Goal: Task Accomplishment & Management: Manage account settings

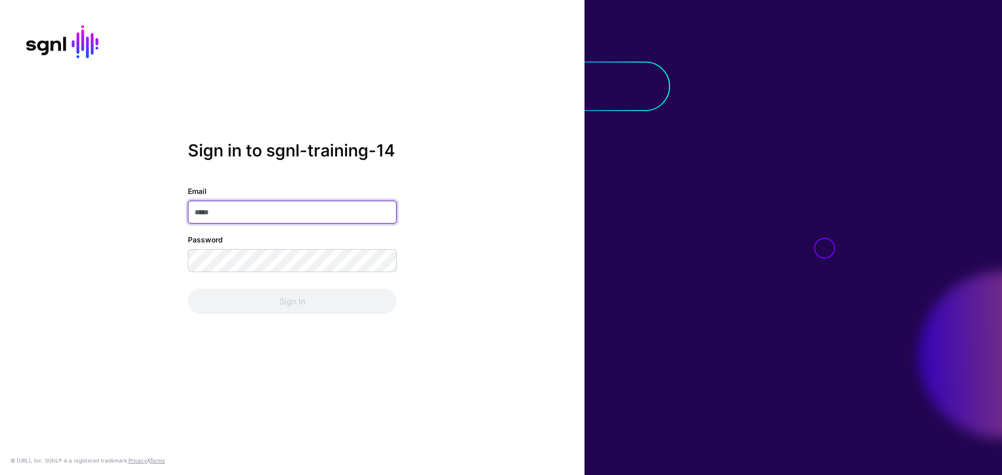
click at [352, 217] on input "Email" at bounding box center [292, 212] width 209 height 23
paste input "**********"
type input "**********"
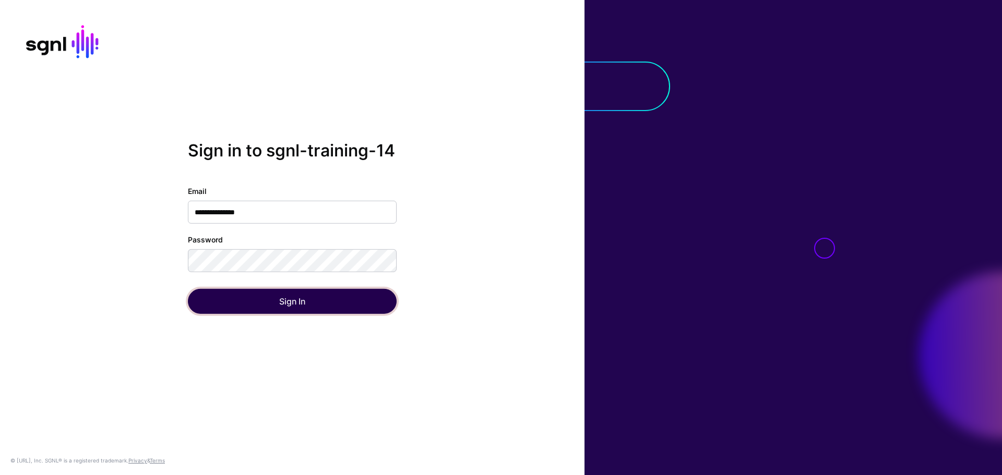
click at [321, 305] on button "Sign In" at bounding box center [292, 301] width 209 height 25
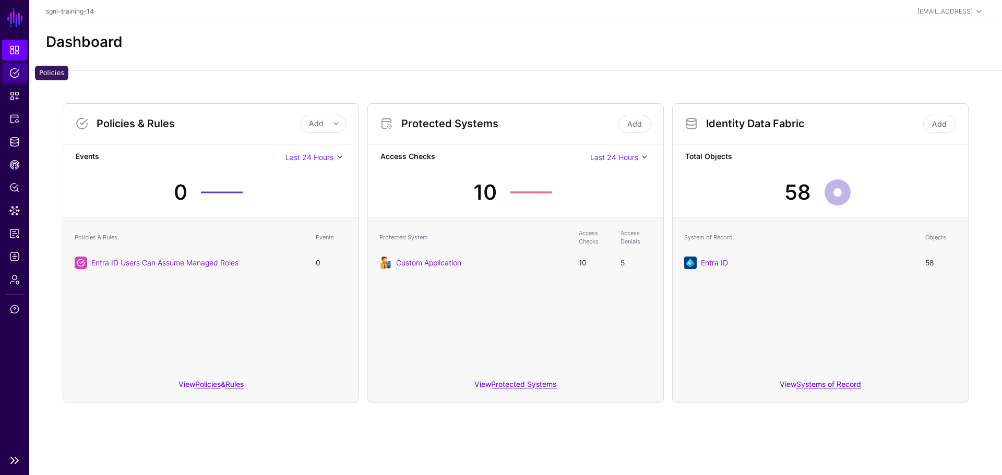
click at [21, 77] on link "Policies" at bounding box center [14, 73] width 25 height 21
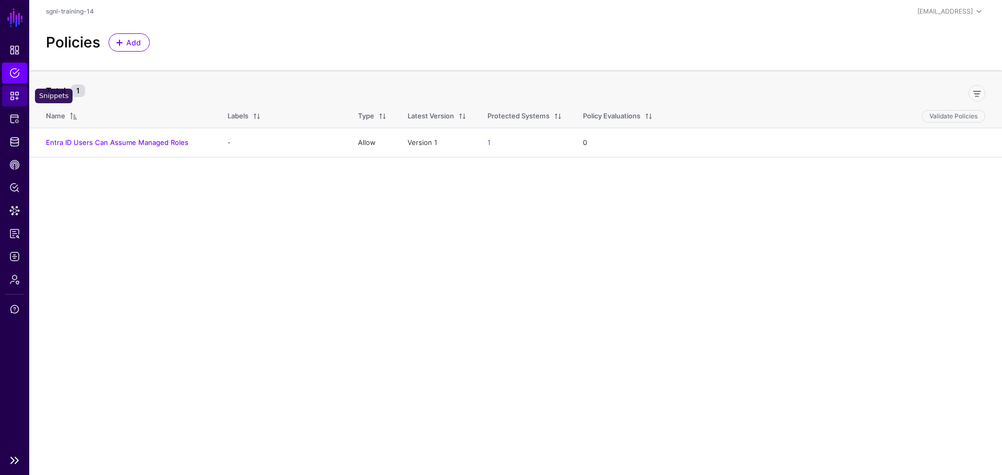
click at [20, 95] on link "Snippets" at bounding box center [14, 96] width 25 height 21
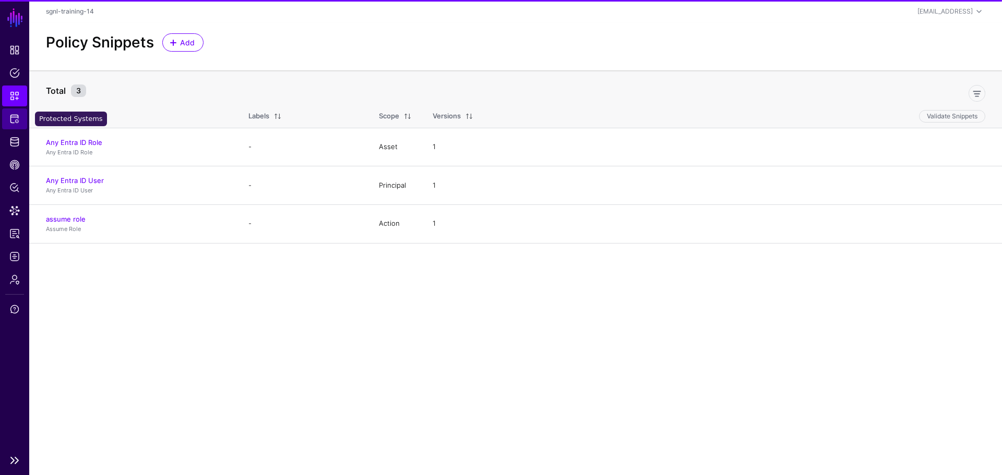
click at [16, 122] on span "Protected Systems" at bounding box center [14, 119] width 10 height 10
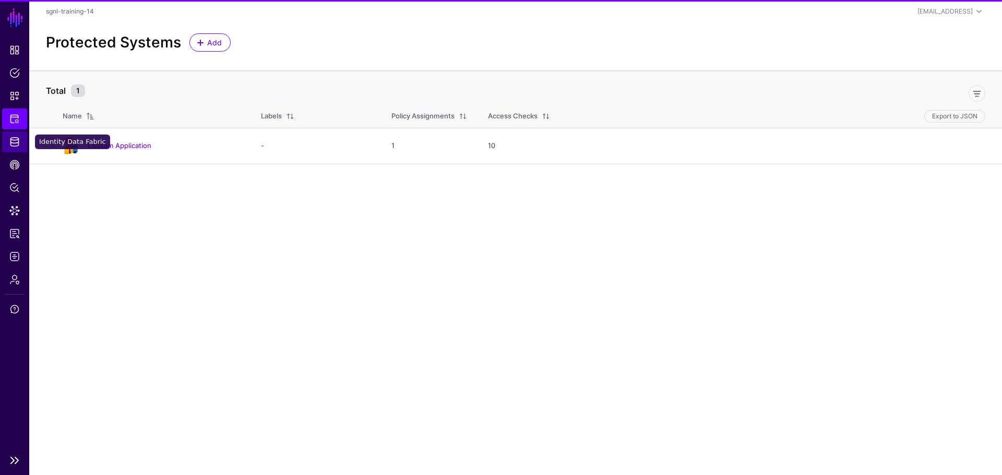
click at [13, 145] on span "Identity Data Fabric" at bounding box center [14, 142] width 10 height 10
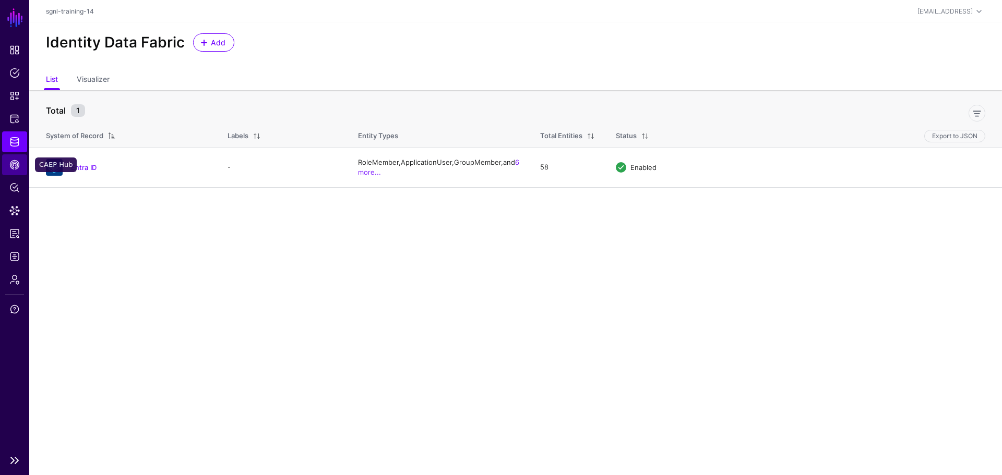
click at [13, 165] on span "CAEP Hub" at bounding box center [14, 165] width 10 height 10
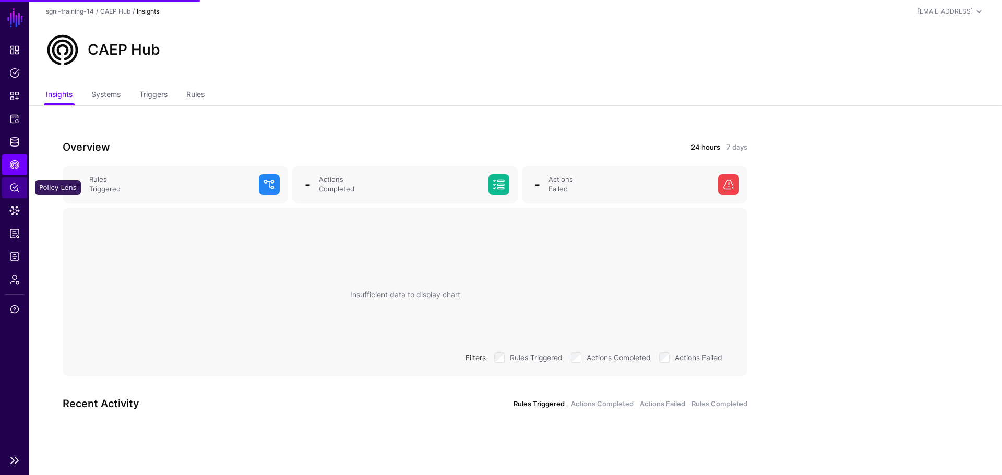
click at [14, 182] on link "Policy Lens" at bounding box center [14, 187] width 25 height 21
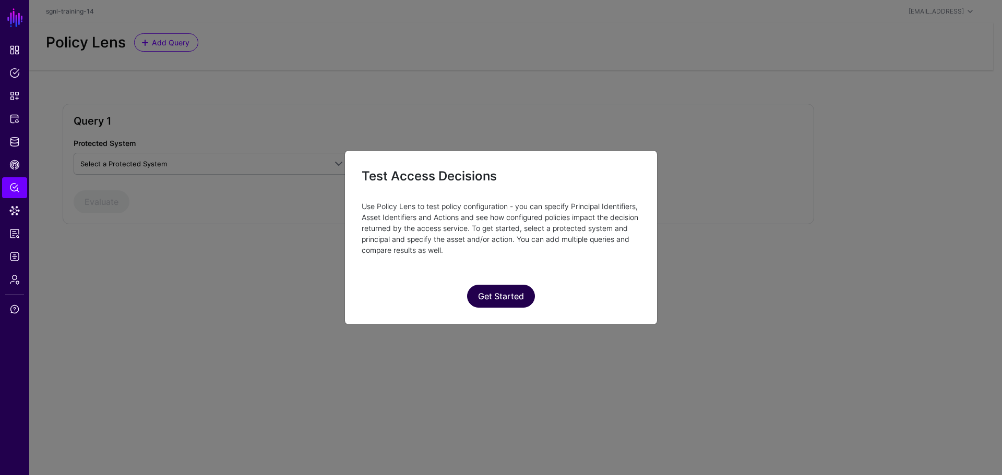
click at [500, 295] on button "Get Started" at bounding box center [501, 296] width 68 height 23
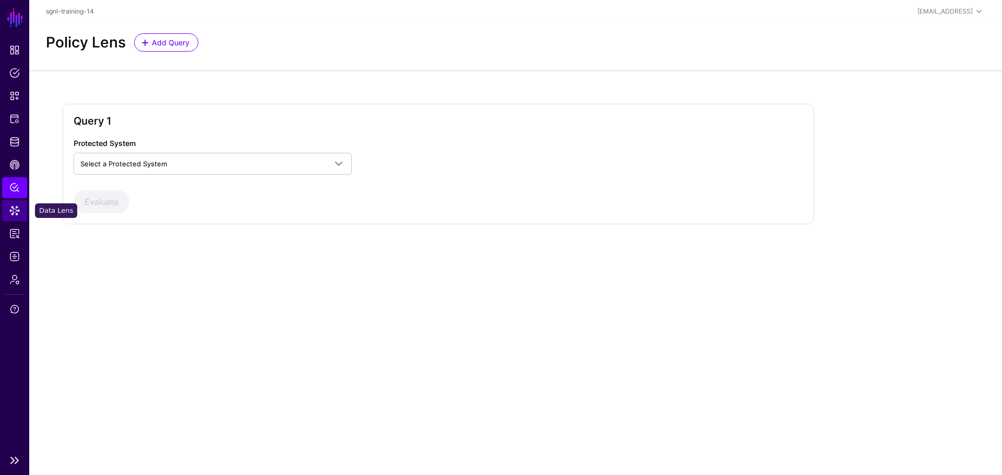
click at [15, 213] on span "Data Lens" at bounding box center [14, 211] width 10 height 10
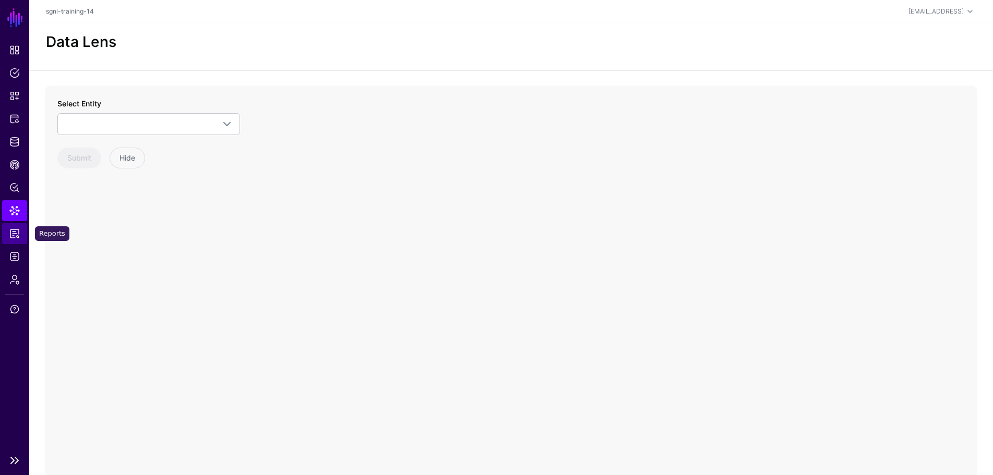
click at [14, 237] on span "Reports" at bounding box center [14, 233] width 10 height 10
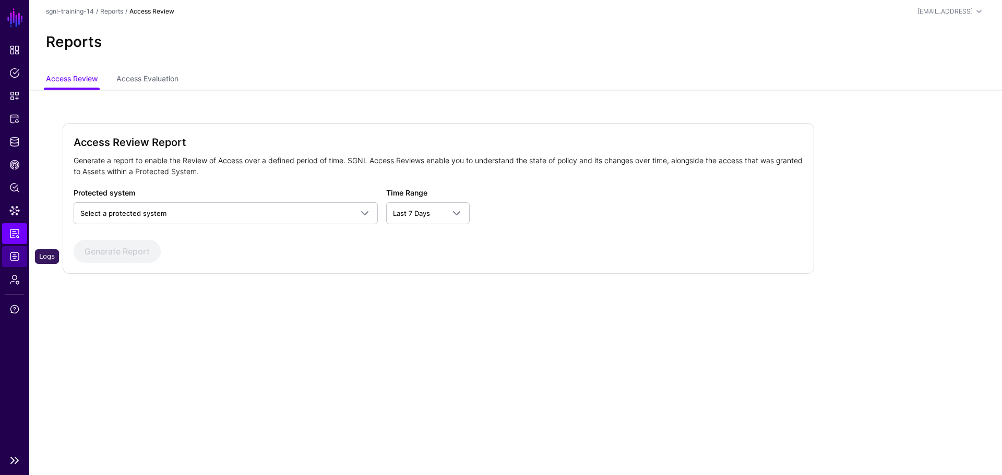
click at [16, 260] on span "Logs" at bounding box center [14, 256] width 10 height 10
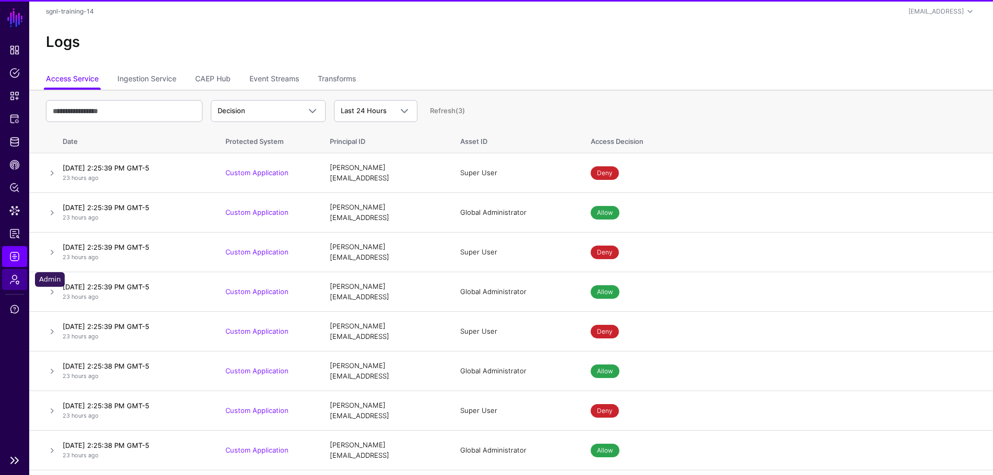
click at [13, 288] on link "Admin" at bounding box center [14, 279] width 25 height 21
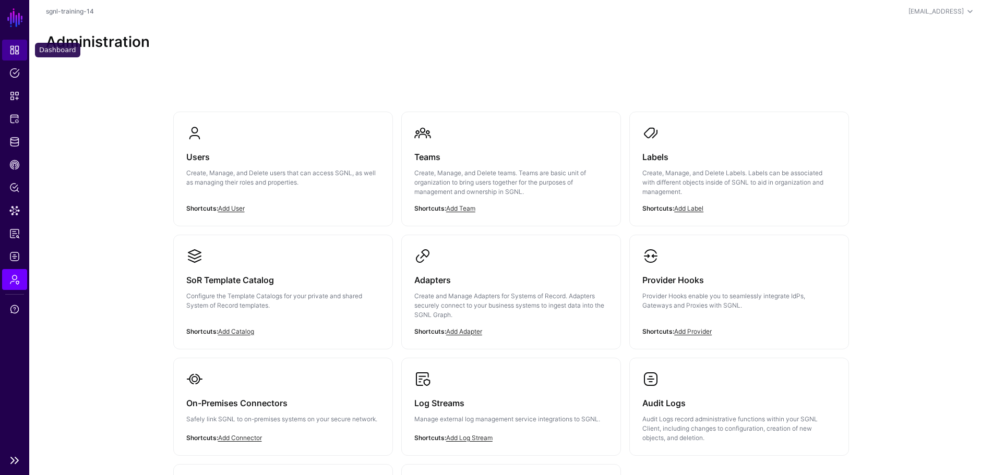
click at [12, 53] on span "Dashboard" at bounding box center [14, 50] width 10 height 10
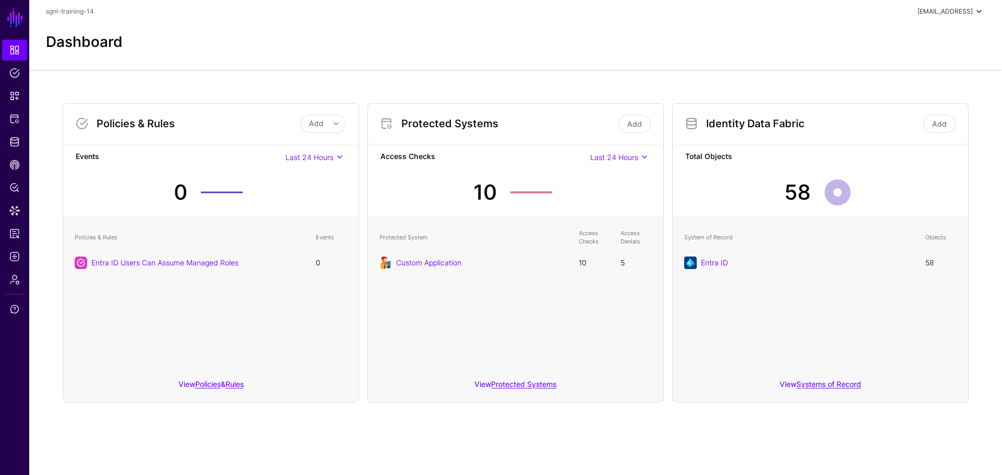
click at [958, 12] on div "[EMAIL_ADDRESS]" at bounding box center [944, 11] width 55 height 9
click at [917, 70] on span "sgnl-training-14" at bounding box center [916, 69] width 46 height 9
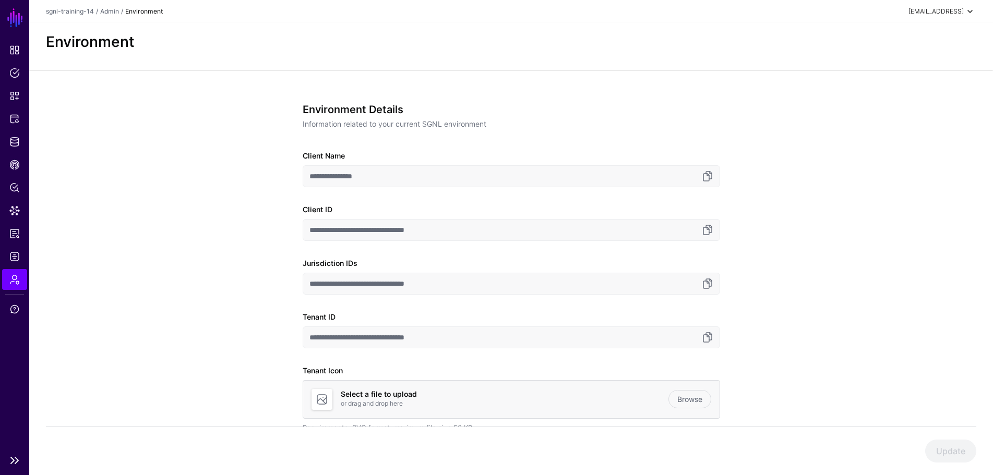
click at [17, 26] on link "SGNL" at bounding box center [15, 17] width 18 height 23
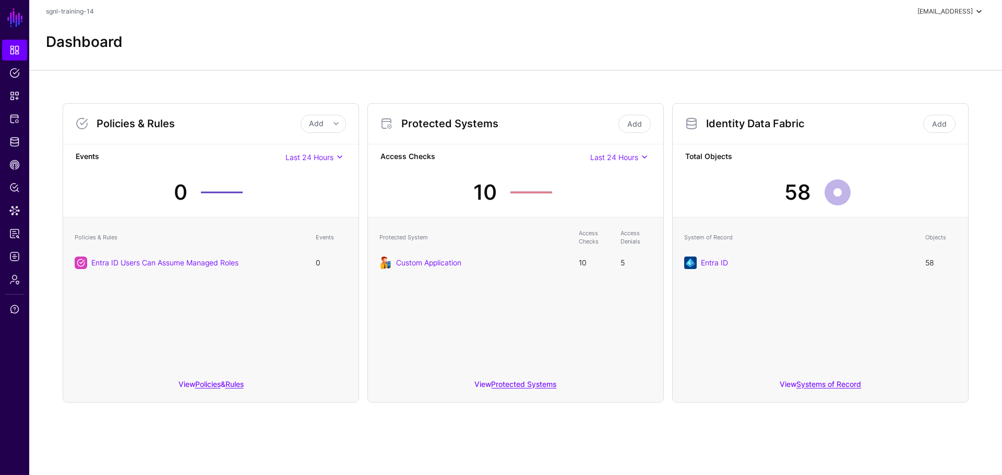
click at [976, 11] on span at bounding box center [978, 11] width 13 height 13
click at [809, 37] on div "Dashboard" at bounding box center [515, 42] width 947 height 18
click at [16, 279] on span "Admin" at bounding box center [14, 279] width 10 height 10
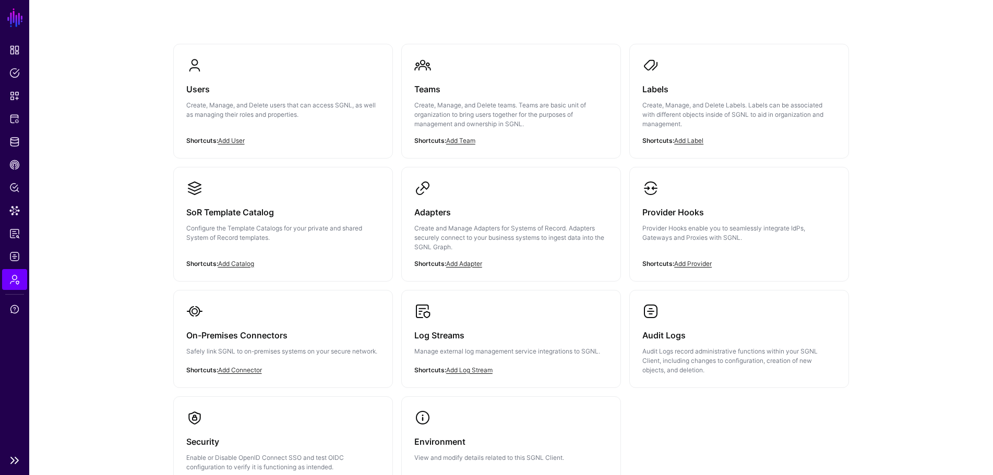
scroll to position [52, 0]
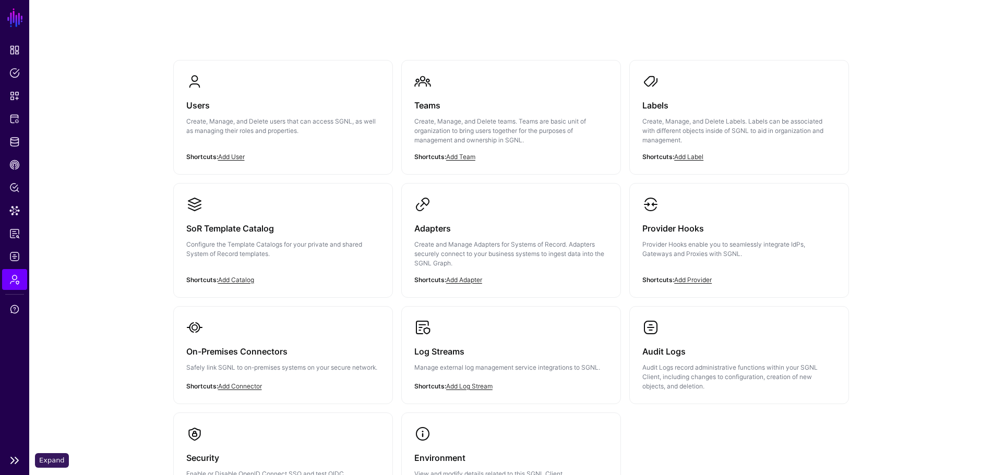
click at [17, 461] on link at bounding box center [14, 460] width 29 height 13
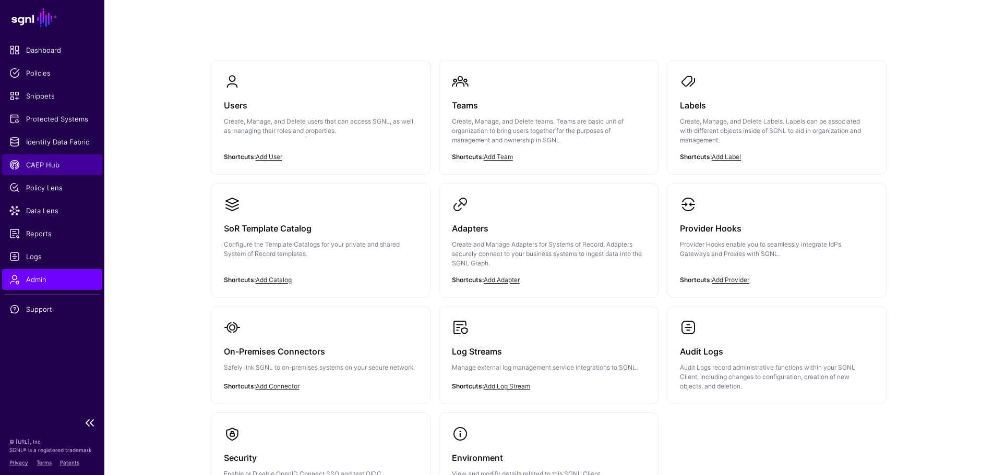
scroll to position [0, 0]
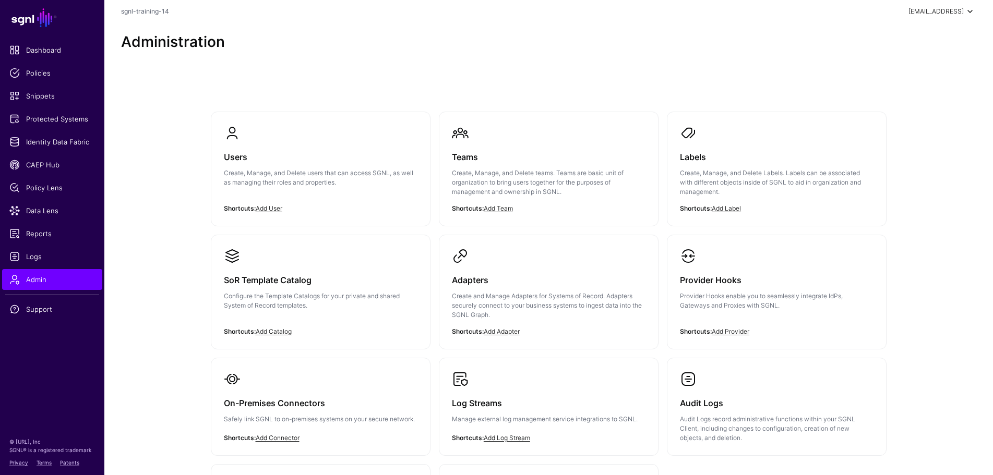
click at [930, 13] on div "[EMAIL_ADDRESS]" at bounding box center [935, 11] width 55 height 9
click at [926, 40] on span "[EMAIL_ADDRESS]" at bounding box center [928, 44] width 70 height 9
click at [691, 63] on div "Administration" at bounding box center [548, 46] width 888 height 47
click at [941, 10] on div "[EMAIL_ADDRESS]" at bounding box center [935, 11] width 55 height 9
click at [907, 68] on span "sgnl-training-14" at bounding box center [907, 69] width 46 height 9
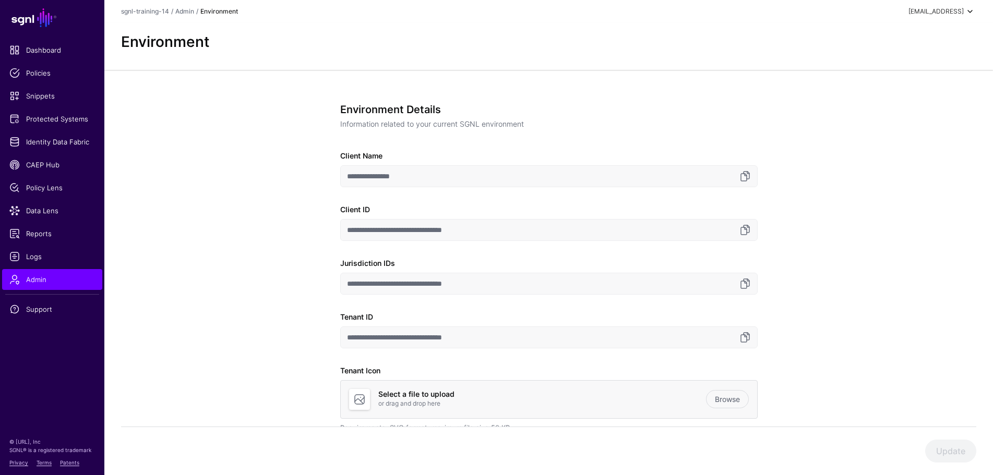
click at [947, 6] on div "[EMAIL_ADDRESS]" at bounding box center [942, 11] width 68 height 13
click at [898, 71] on span "sgnl-training-14" at bounding box center [907, 69] width 46 height 9
click at [946, 12] on div "[EMAIL_ADDRESS]" at bounding box center [935, 11] width 55 height 9
click at [145, 10] on link "sgnl-training-14" at bounding box center [145, 11] width 48 height 8
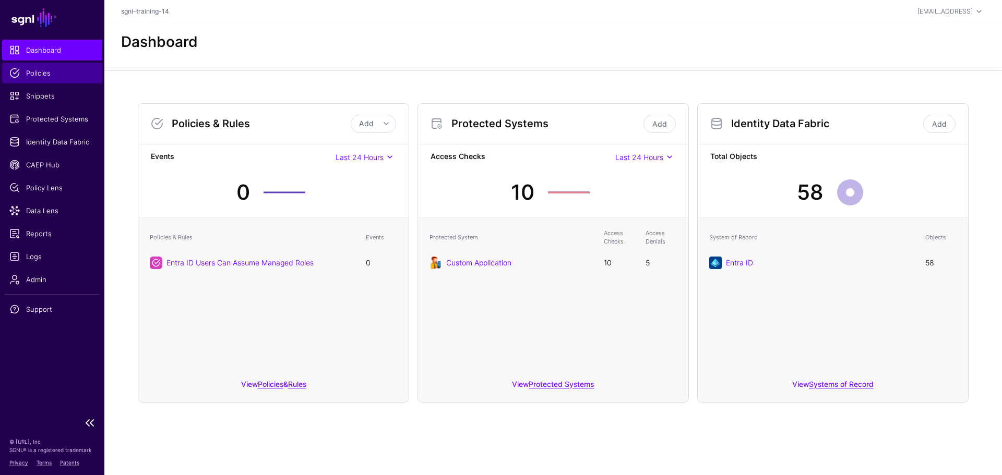
click at [39, 66] on link "Policies" at bounding box center [52, 73] width 100 height 21
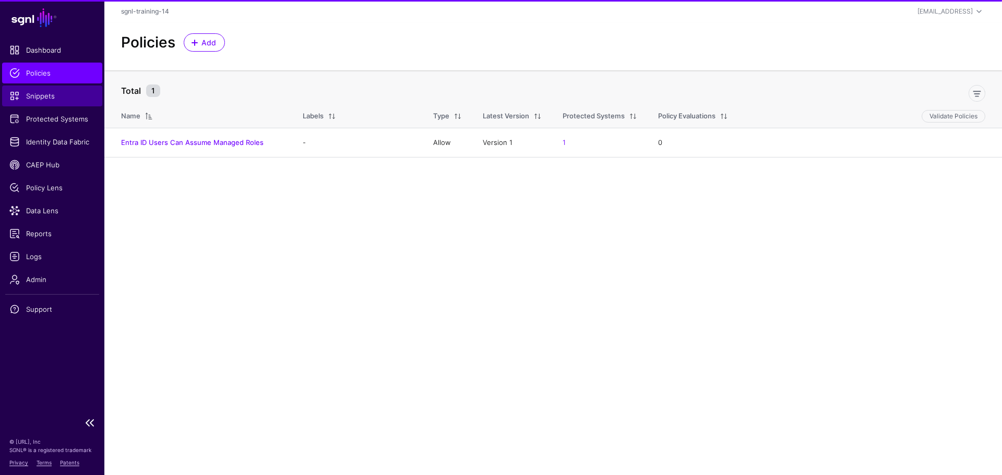
click at [46, 90] on link "Snippets" at bounding box center [52, 96] width 100 height 21
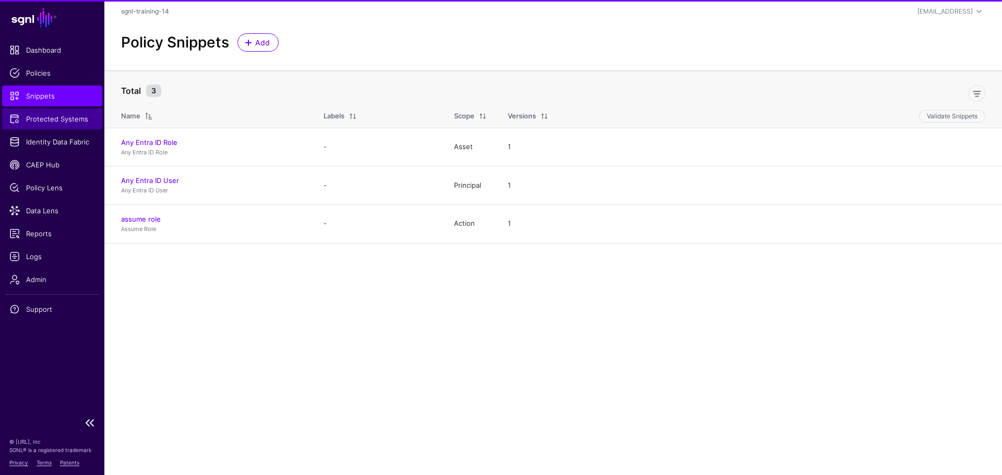
click at [49, 123] on span "Protected Systems" at bounding box center [52, 119] width 86 height 10
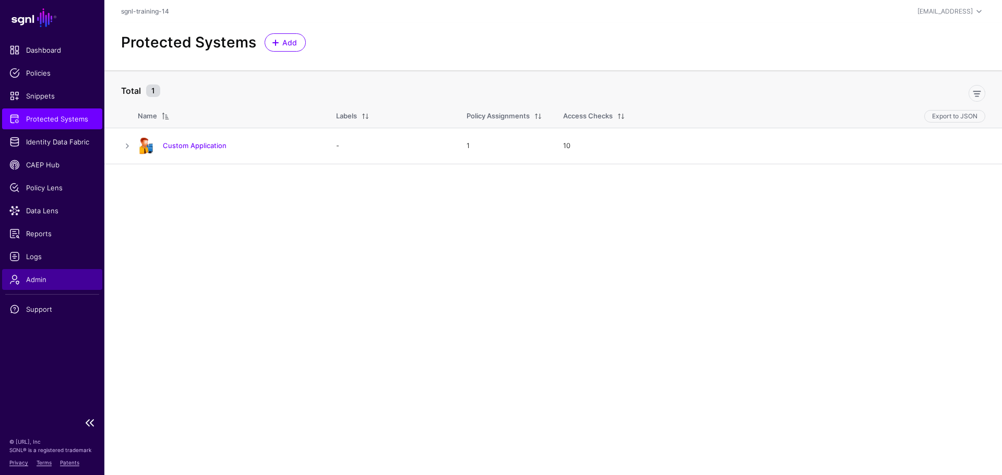
click at [38, 281] on span "Admin" at bounding box center [52, 279] width 86 height 10
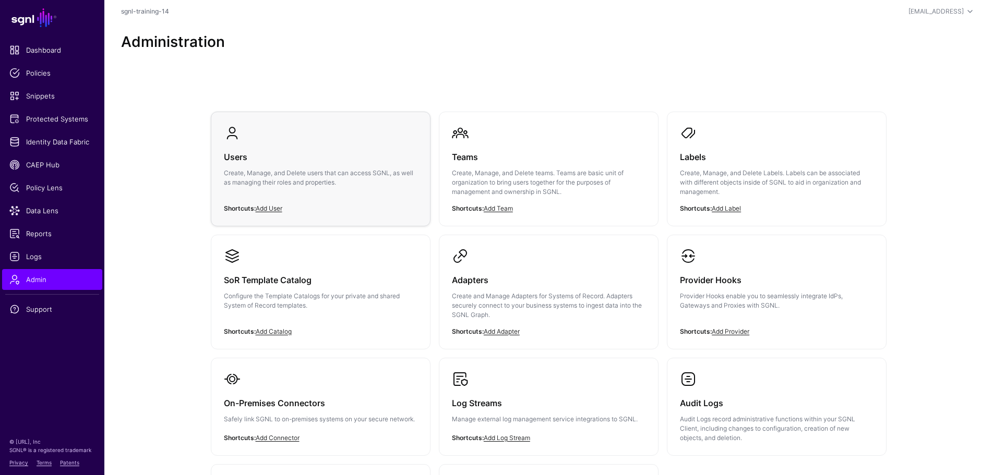
click at [323, 198] on div "Users Create, Manage, and Delete users that can access SGNL, as well as managin…" at bounding box center [321, 172] width 194 height 63
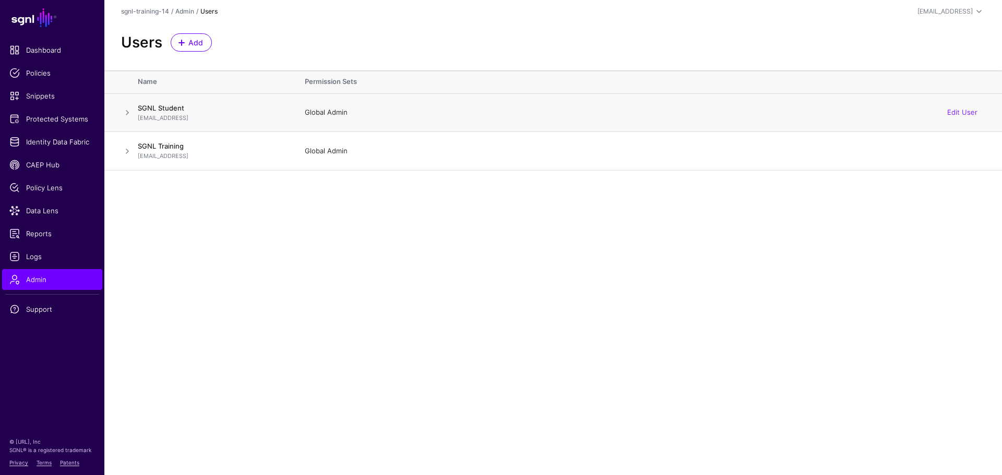
click at [127, 113] on span at bounding box center [127, 112] width 13 height 13
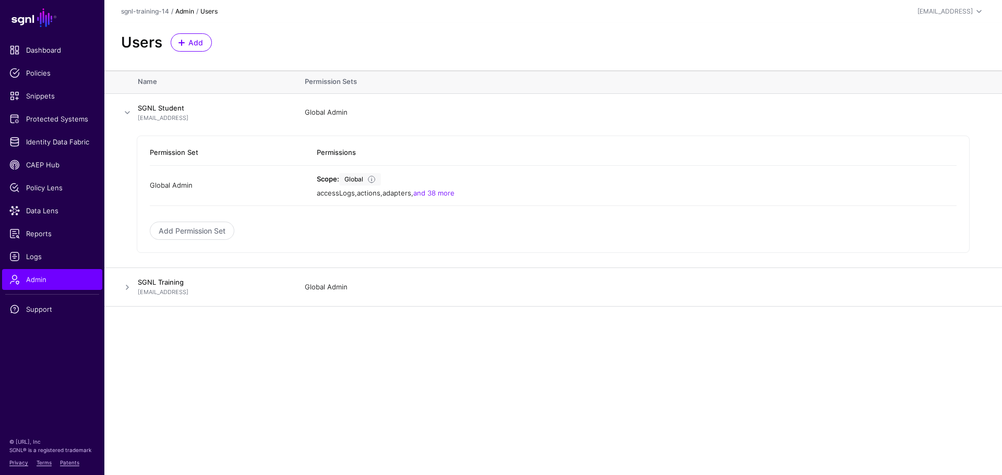
click at [179, 9] on link "Admin" at bounding box center [184, 11] width 19 height 8
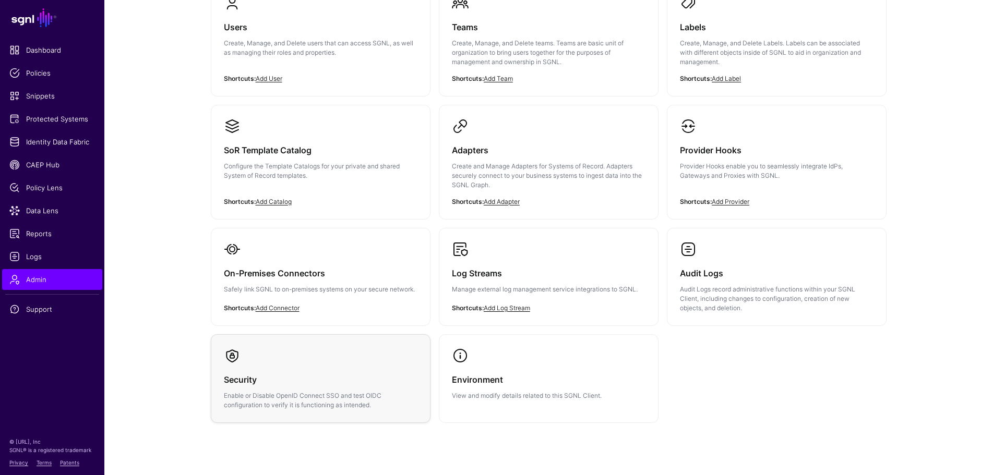
scroll to position [104, 0]
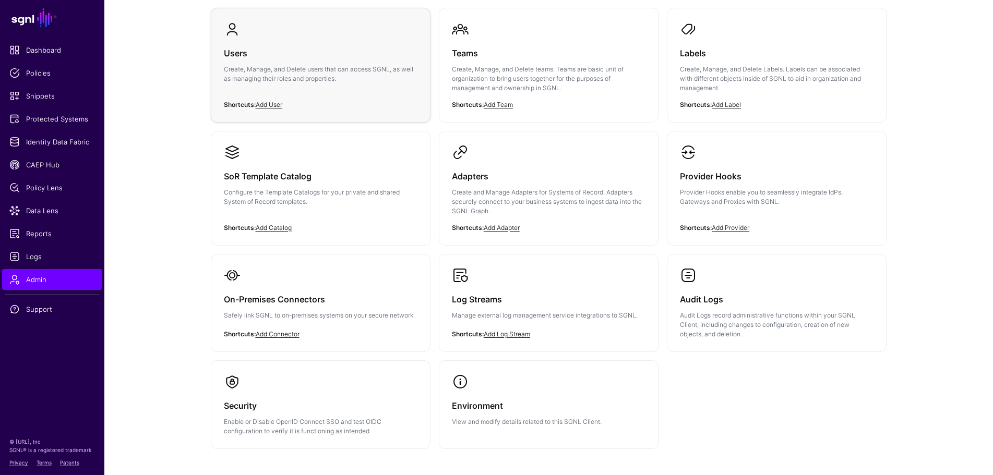
click at [245, 74] on p "Create, Manage, and Delete users that can access SGNL, as well as managing thei…" at bounding box center [321, 74] width 194 height 19
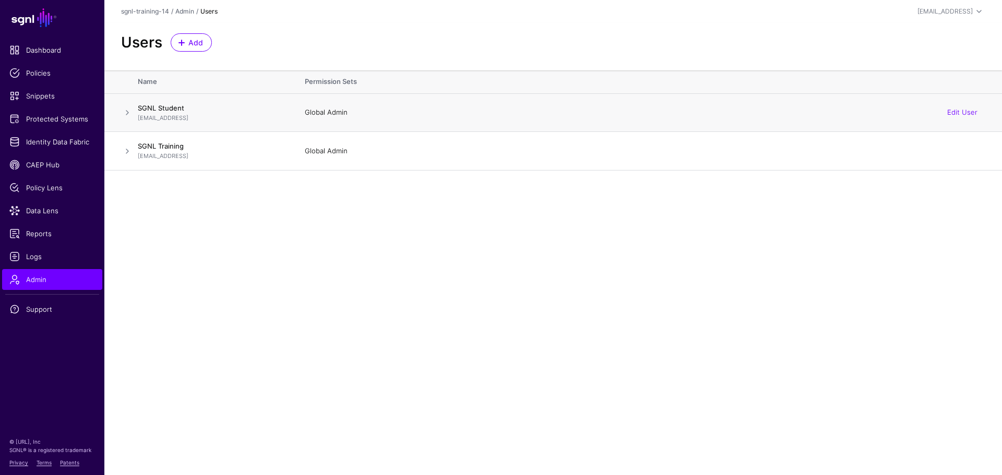
click at [126, 110] on span at bounding box center [127, 112] width 13 height 13
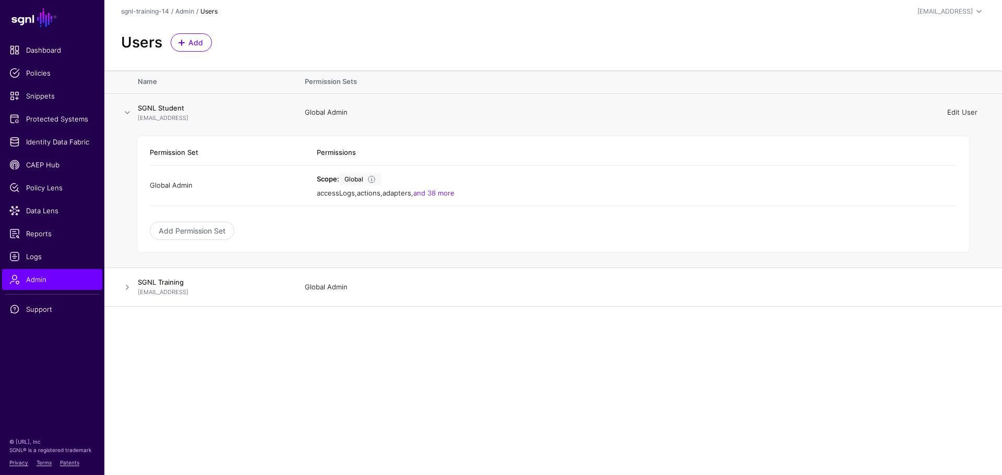
click at [961, 112] on link "Edit User" at bounding box center [962, 112] width 30 height 8
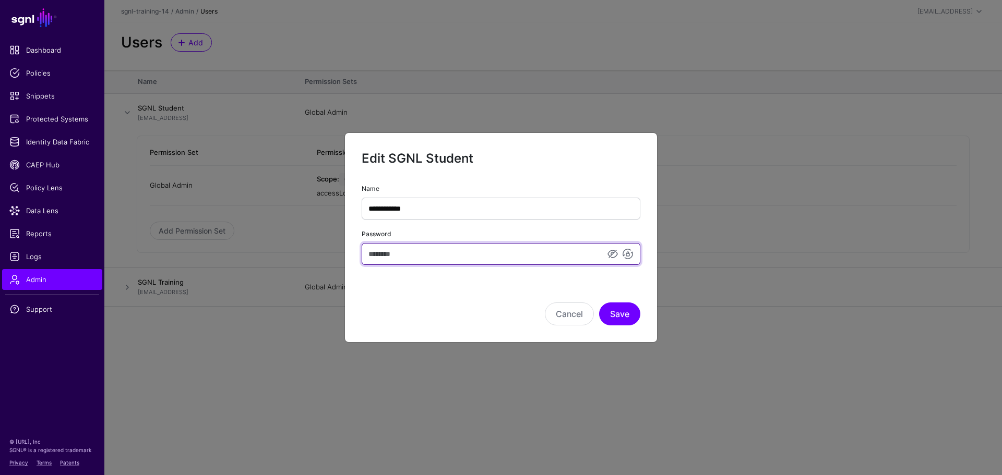
click at [403, 257] on input "Password" at bounding box center [501, 254] width 279 height 22
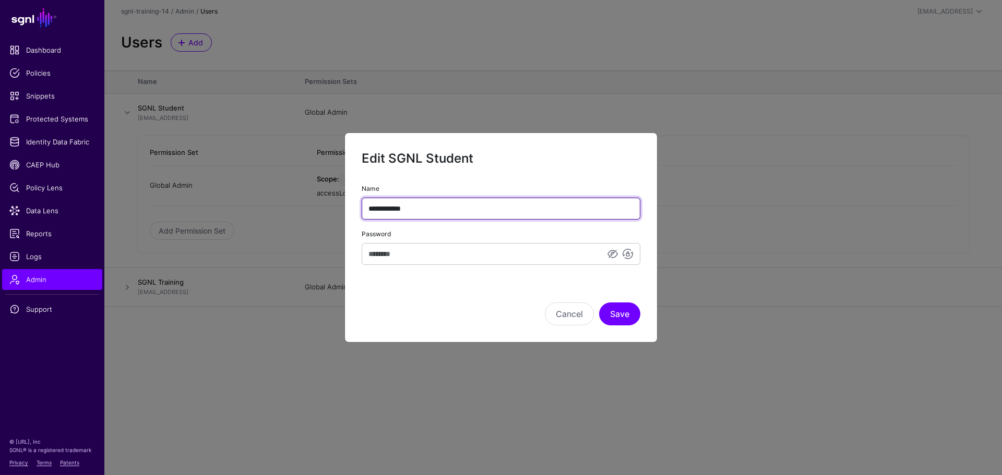
click at [448, 208] on input "**********" at bounding box center [501, 209] width 279 height 22
type input "********"
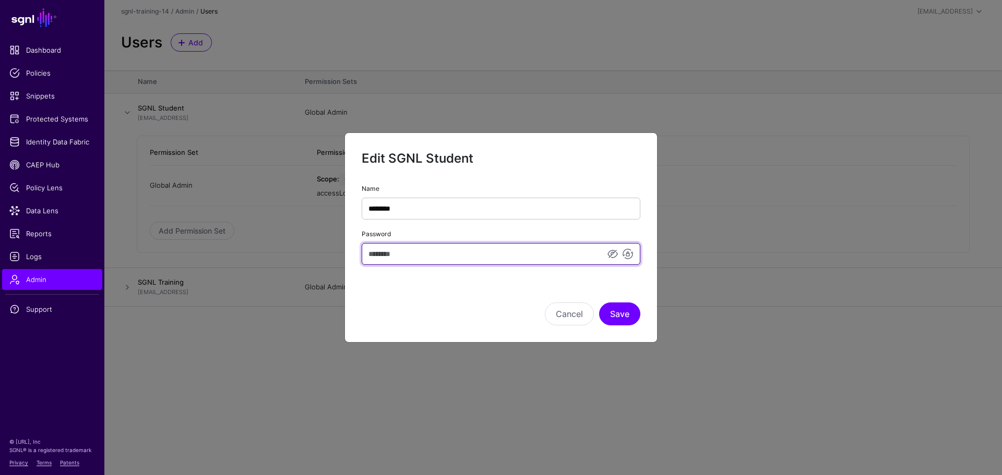
click at [443, 251] on input "Password" at bounding box center [501, 254] width 279 height 22
type input "*"
type input "*********"
click at [597, 256] on link at bounding box center [597, 254] width 13 height 13
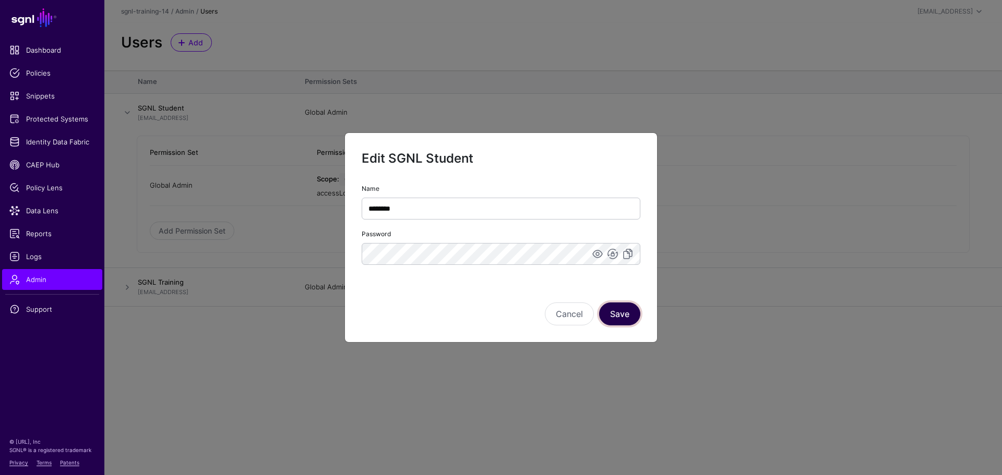
click at [616, 314] on button "Save" at bounding box center [619, 314] width 41 height 23
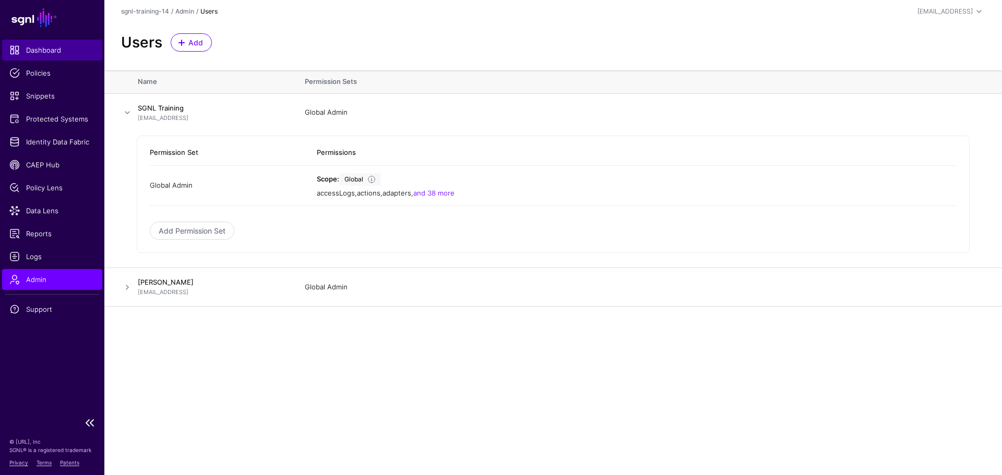
click at [27, 55] on span "Dashboard" at bounding box center [52, 50] width 86 height 10
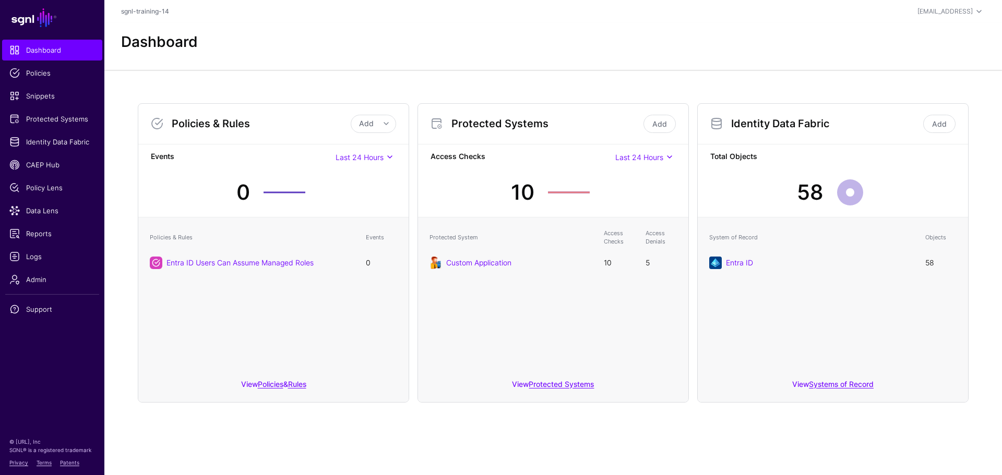
click at [574, 45] on div "Dashboard" at bounding box center [553, 42] width 872 height 18
